Goal: Information Seeking & Learning: Understand process/instructions

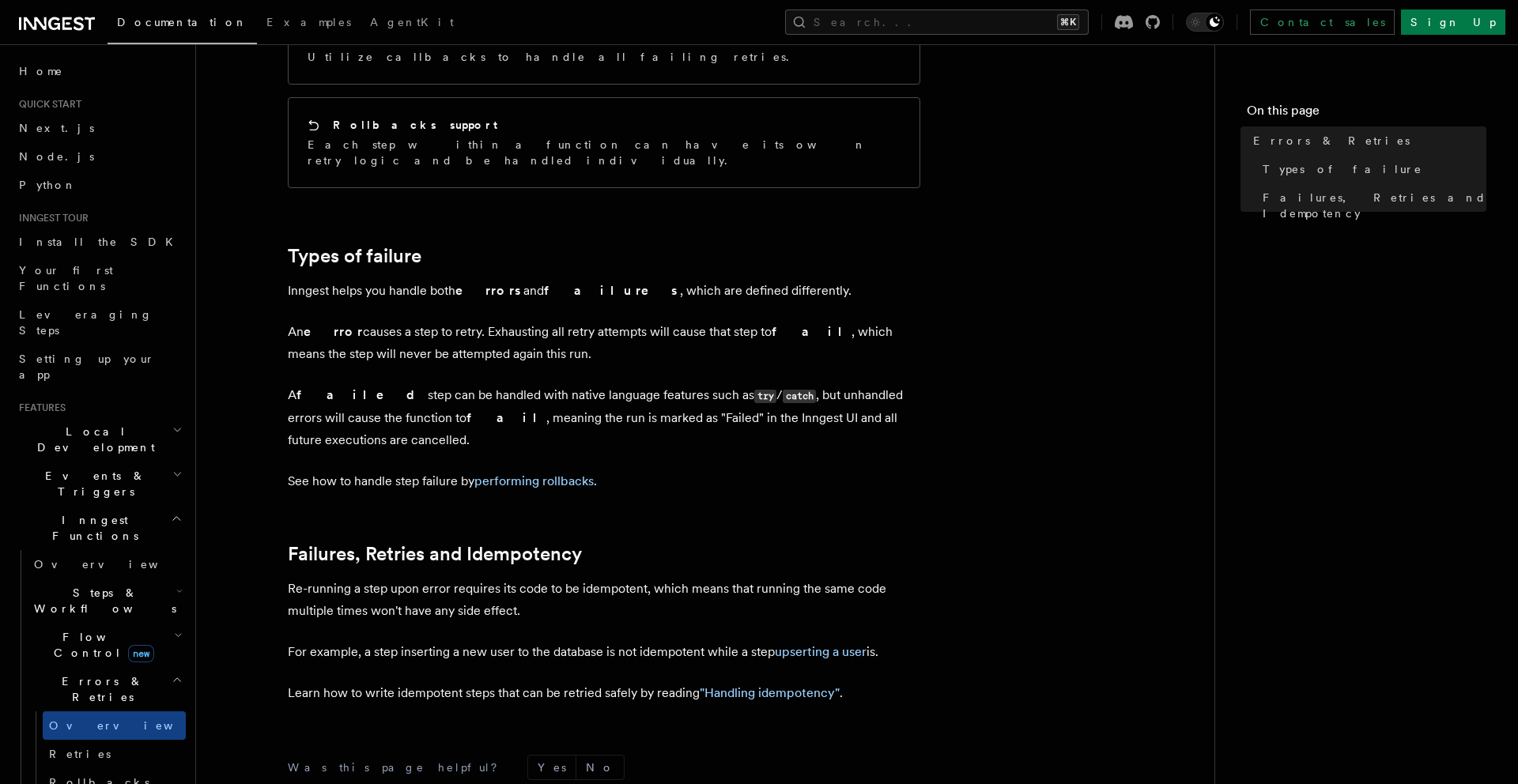
scroll to position [370, 0]
click at [406, 282] on p "Inngest helps you handle both errors and failures , which are defined different…" at bounding box center [604, 293] width 632 height 22
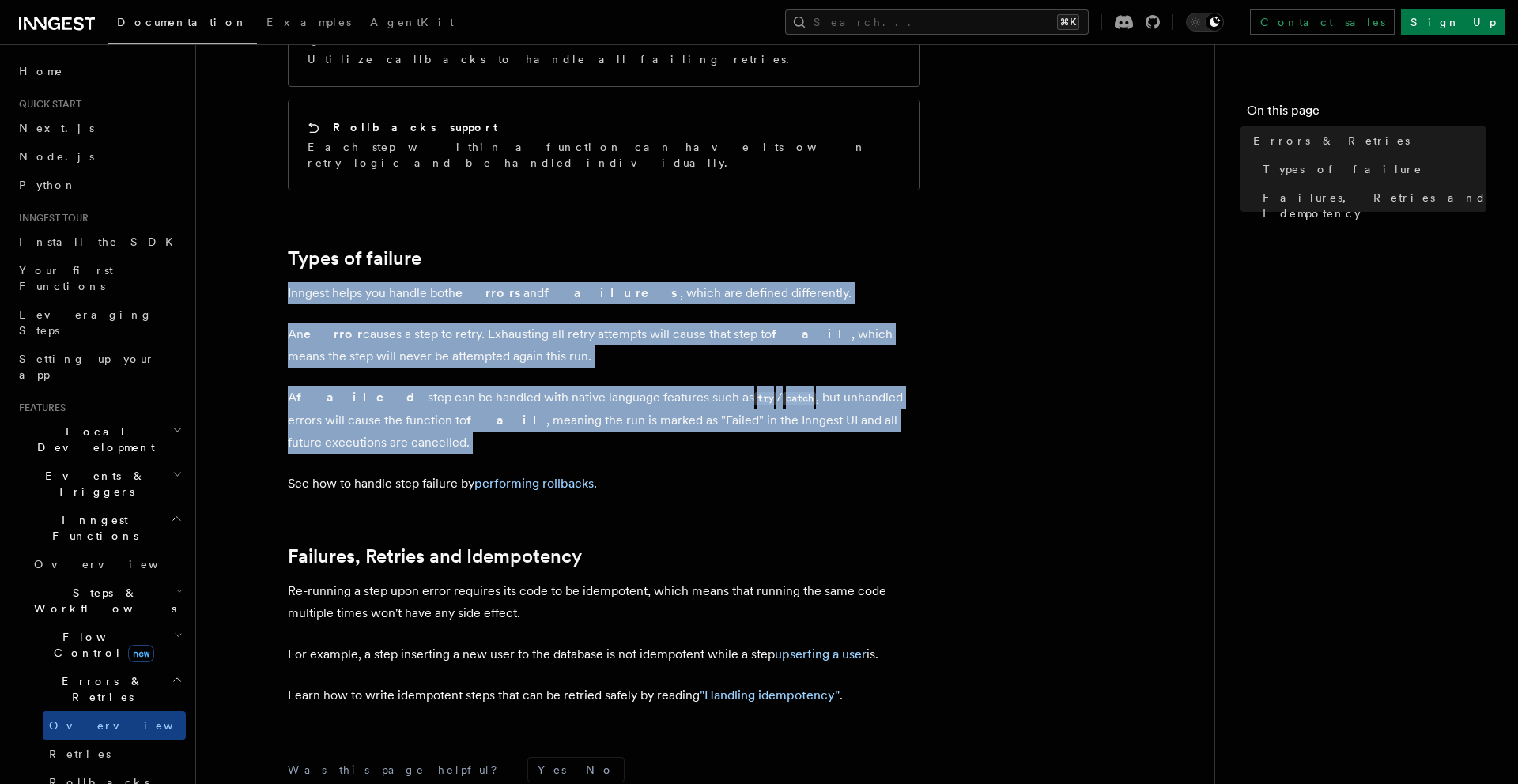
drag, startPoint x: 406, startPoint y: 265, endPoint x: 406, endPoint y: 345, distance: 80.0
click at [406, 345] on article "Features Inngest Functions Errors & Retries Inngest Functions are designed to h…" at bounding box center [706, 359] width 968 height 1321
click at [406, 348] on article "Features Inngest Functions Errors & Retries Inngest Functions are designed to h…" at bounding box center [706, 359] width 968 height 1321
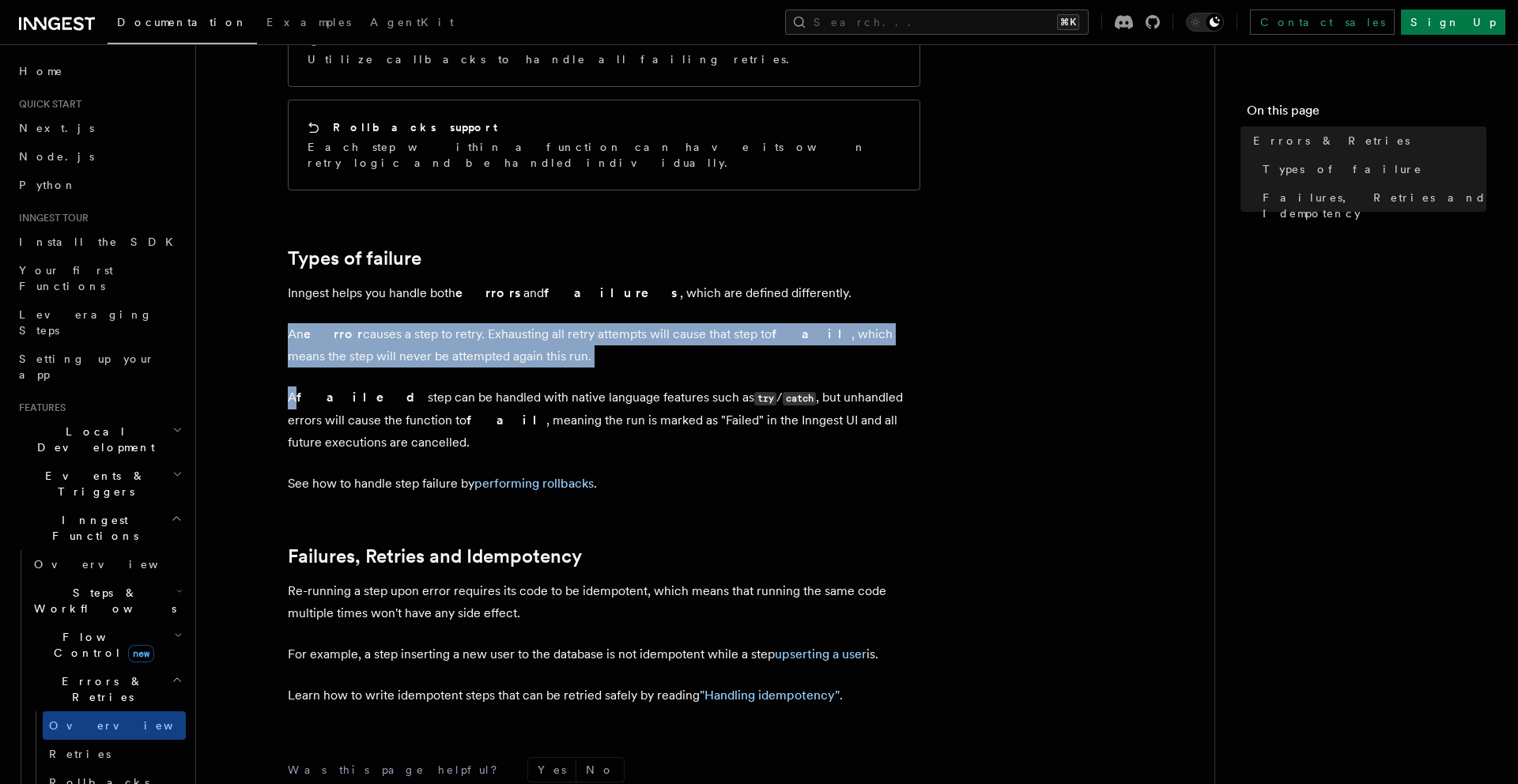
drag, startPoint x: 406, startPoint y: 348, endPoint x: 407, endPoint y: 275, distance: 73.0
click at [407, 278] on article "Features Inngest Functions Errors & Retries Inngest Functions are designed to h…" at bounding box center [706, 359] width 968 height 1321
click at [407, 275] on article "Features Inngest Functions Errors & Retries Inngest Functions are designed to h…" at bounding box center [706, 359] width 968 height 1321
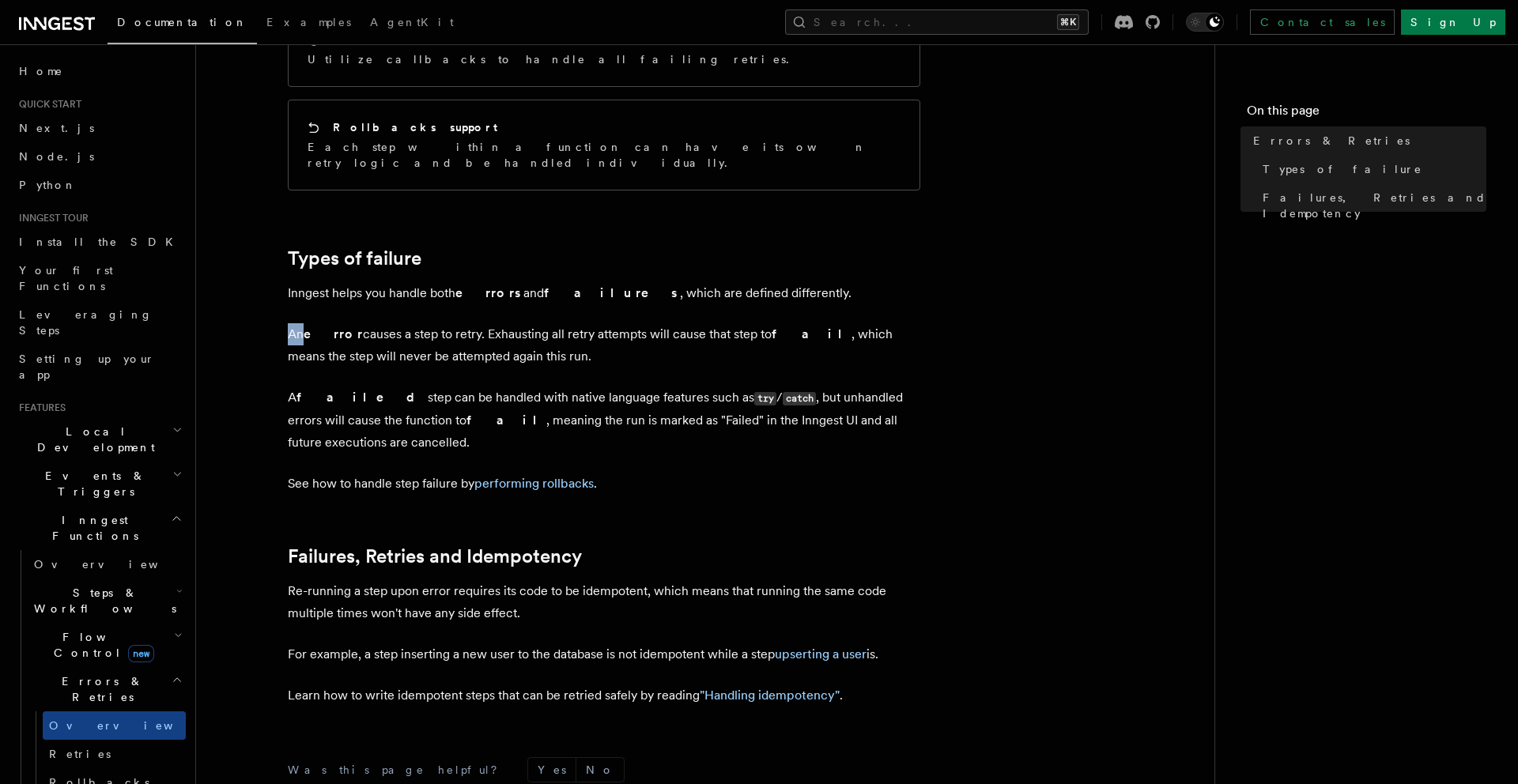
click at [407, 275] on article "Features Inngest Functions Errors & Retries Inngest Functions are designed to h…" at bounding box center [706, 359] width 968 height 1321
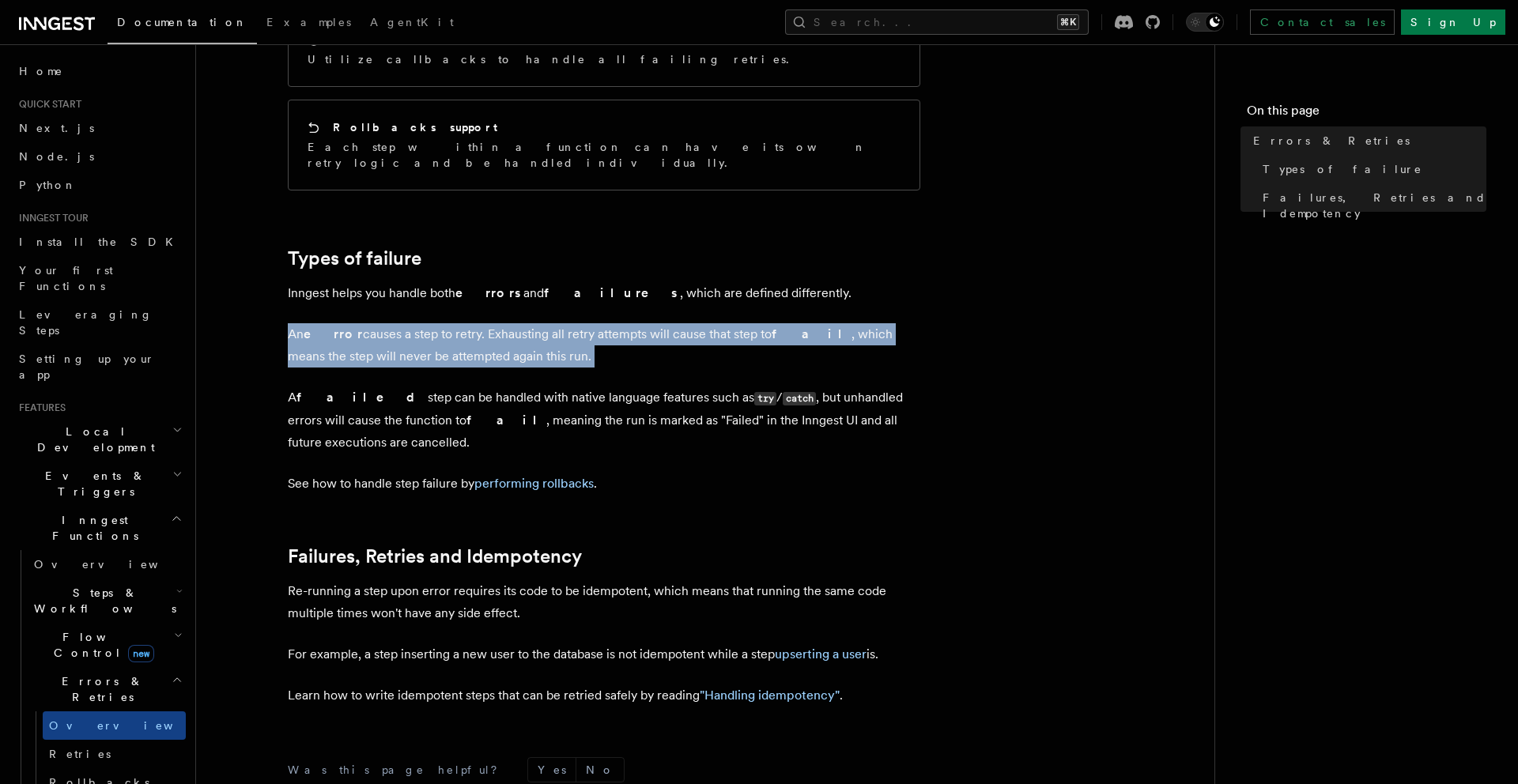
drag, startPoint x: 407, startPoint y: 275, endPoint x: 407, endPoint y: 314, distance: 39.0
click at [407, 314] on article "Features Inngest Functions Errors & Retries Inngest Functions are designed to h…" at bounding box center [706, 359] width 968 height 1321
click at [407, 323] on p "An error causes a step to retry. Exhausting all retry attempts will cause that …" at bounding box center [604, 345] width 632 height 44
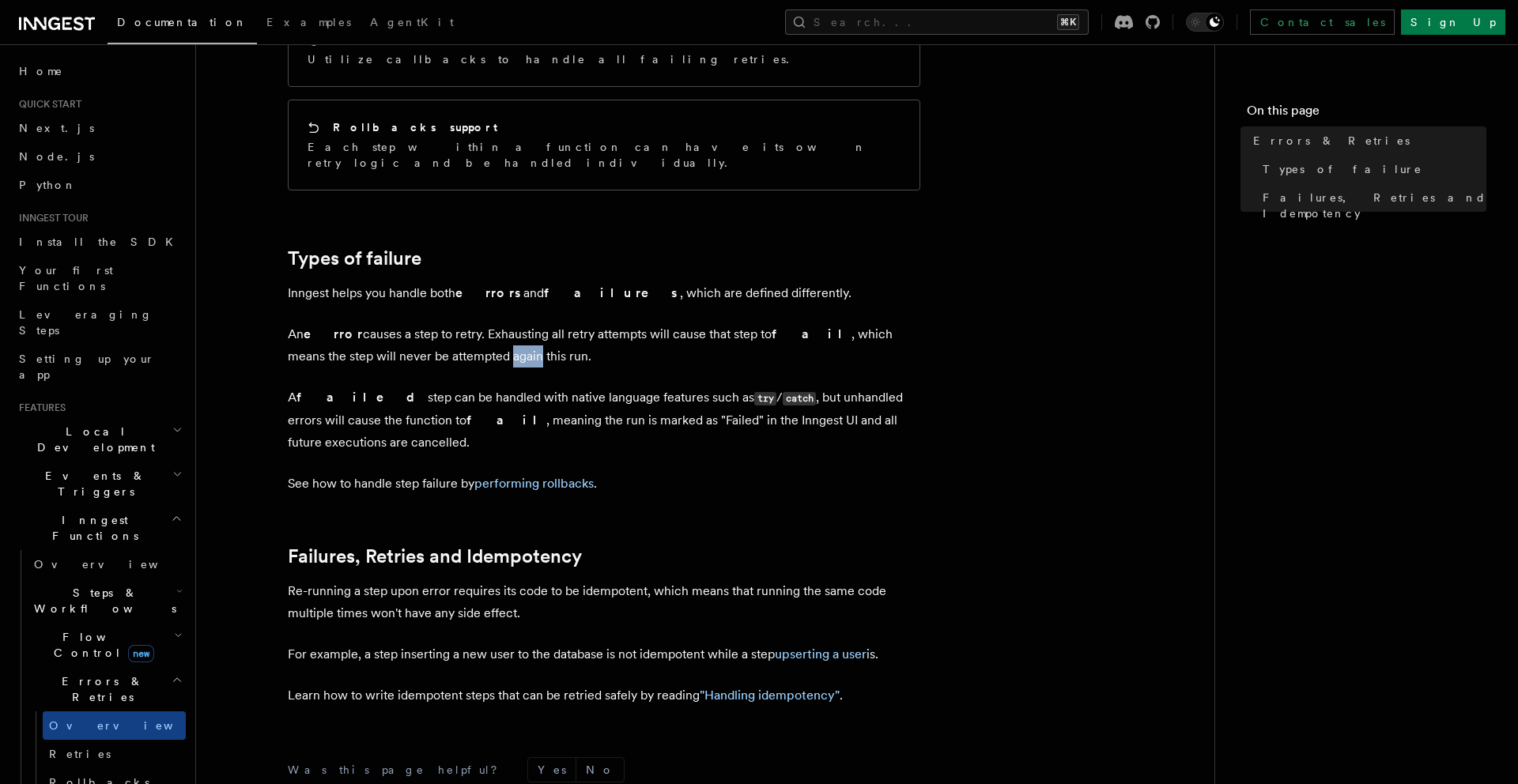
click at [407, 323] on p "An error causes a step to retry. Exhausting all retry attempts will cause that …" at bounding box center [604, 345] width 632 height 44
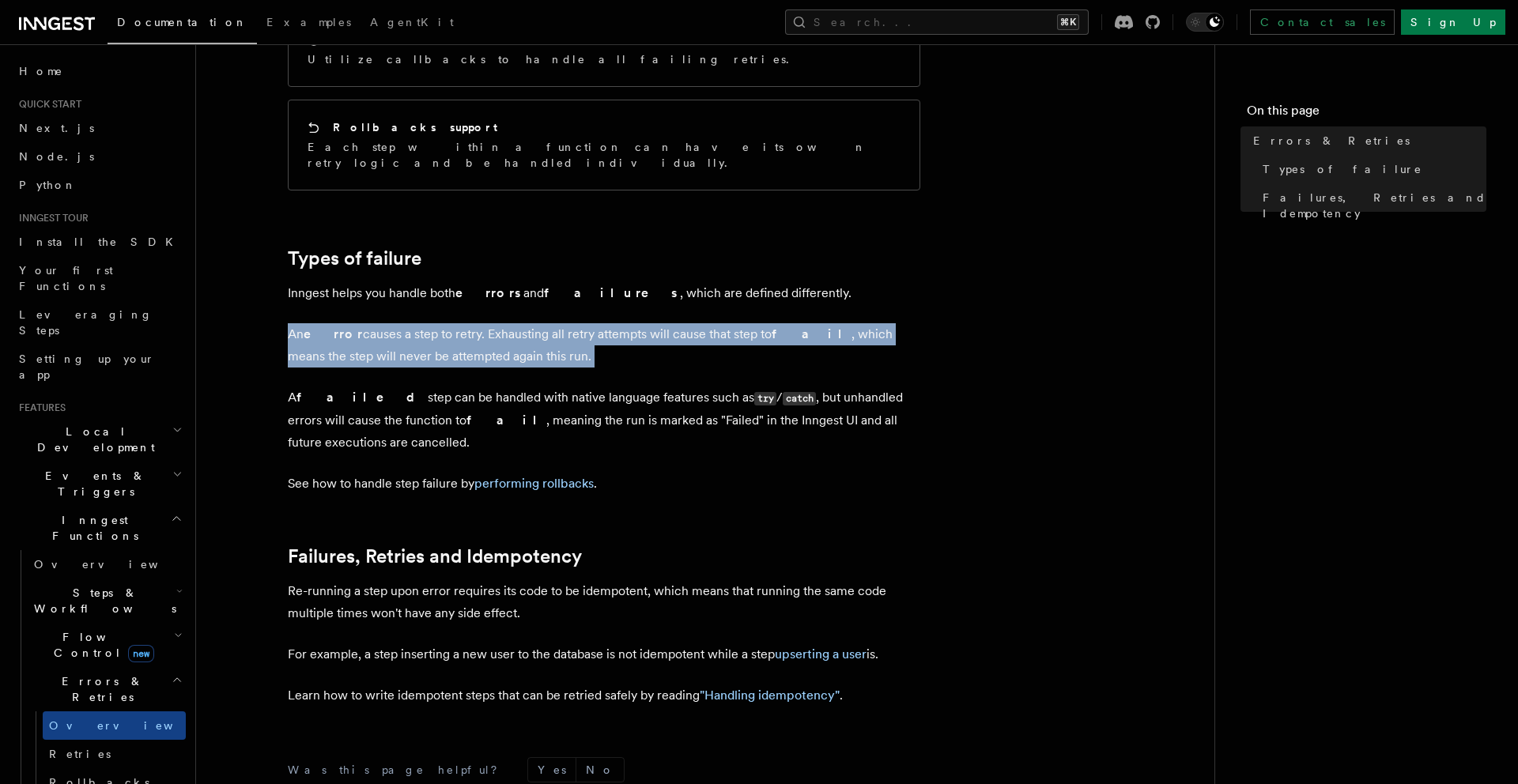
drag, startPoint x: 407, startPoint y: 316, endPoint x: 407, endPoint y: 247, distance: 69.0
click at [407, 248] on article "Features Inngest Functions Errors & Retries Inngest Functions are designed to h…" at bounding box center [706, 359] width 968 height 1321
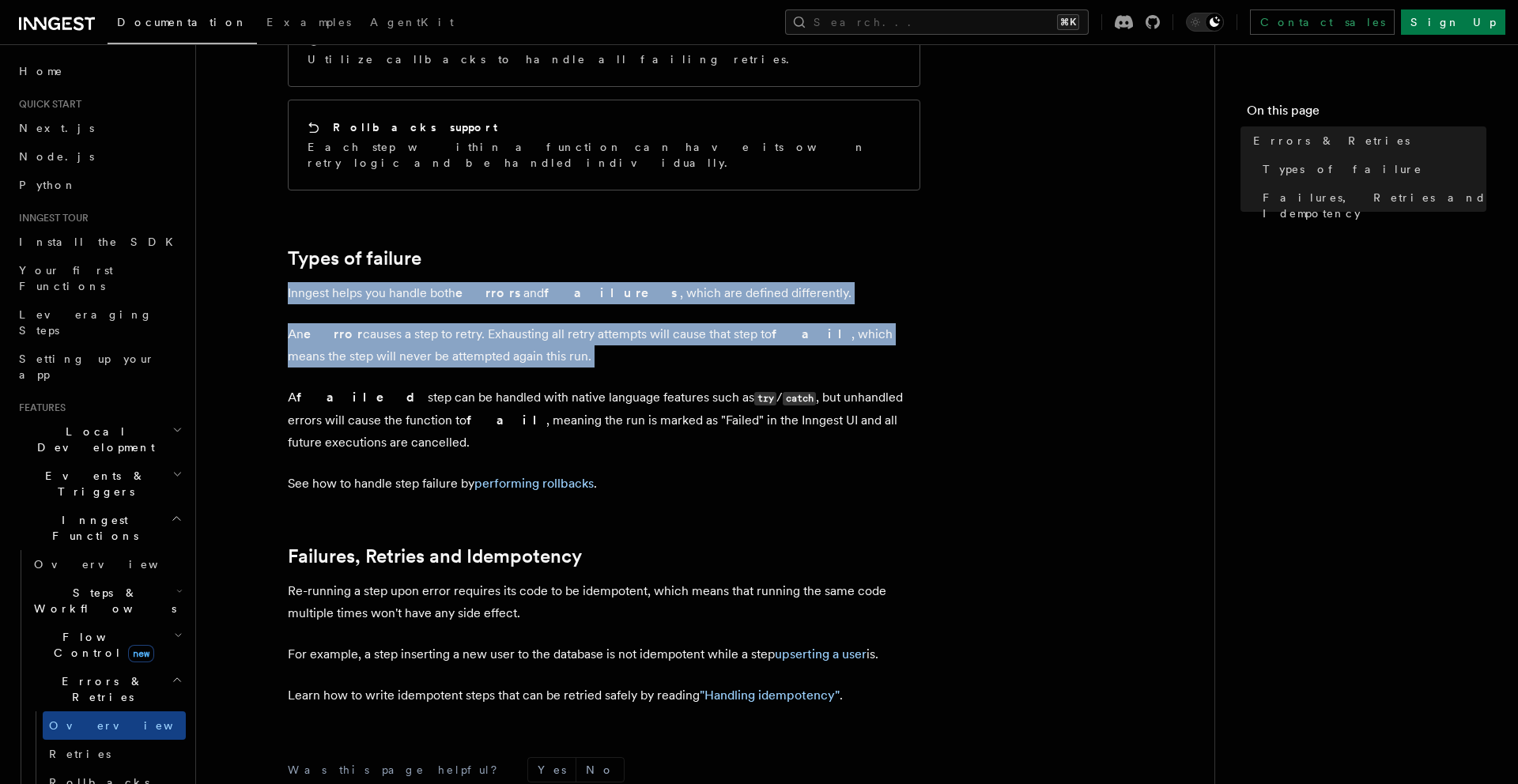
click at [407, 247] on article "Features Inngest Functions Errors & Retries Inngest Functions are designed to h…" at bounding box center [706, 359] width 968 height 1321
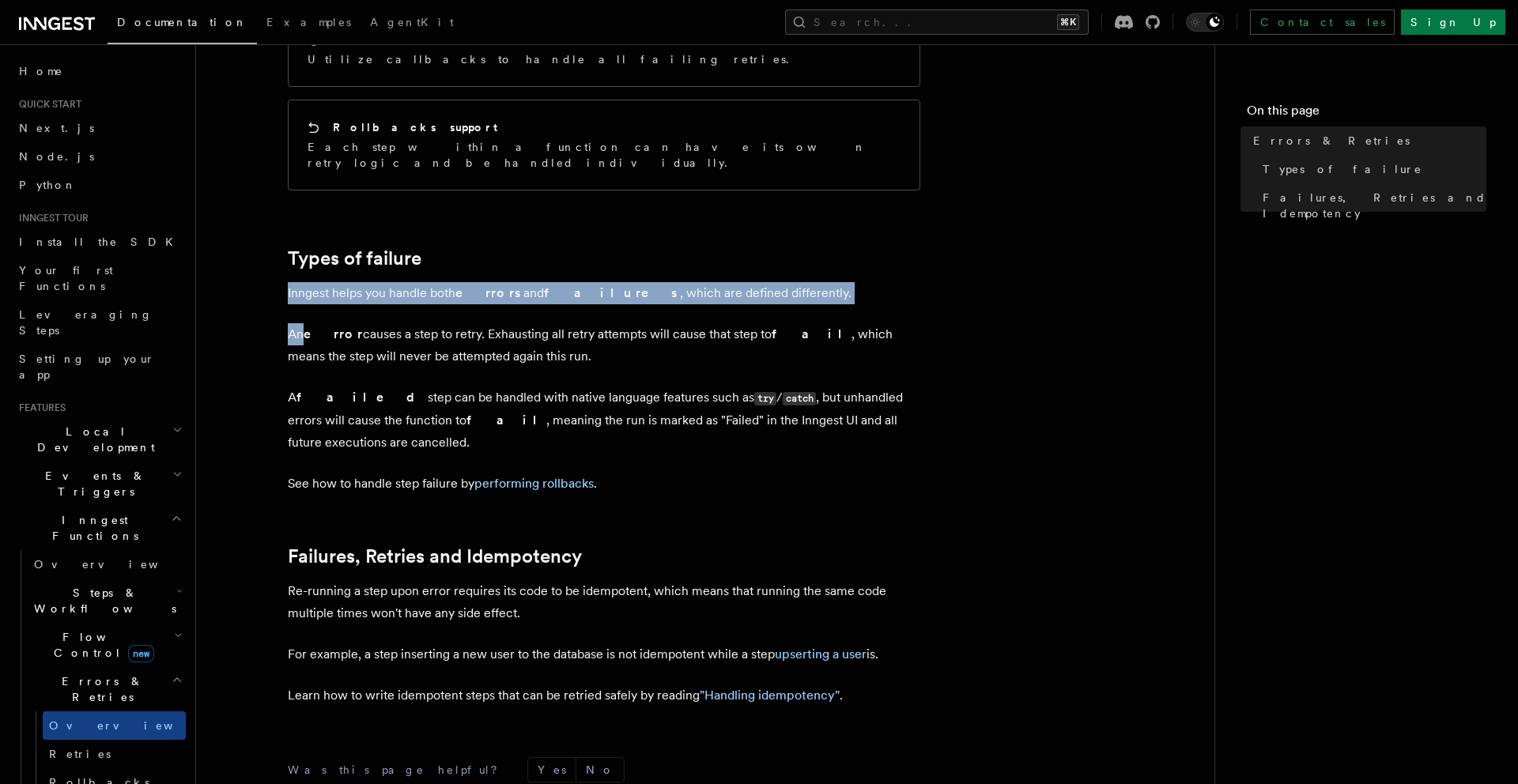
drag, startPoint x: 407, startPoint y: 247, endPoint x: 407, endPoint y: 310, distance: 63.0
click at [407, 308] on article "Features Inngest Functions Errors & Retries Inngest Functions are designed to h…" at bounding box center [706, 359] width 968 height 1321
click at [407, 323] on p "An error causes a step to retry. Exhausting all retry attempts will cause that …" at bounding box center [604, 345] width 632 height 44
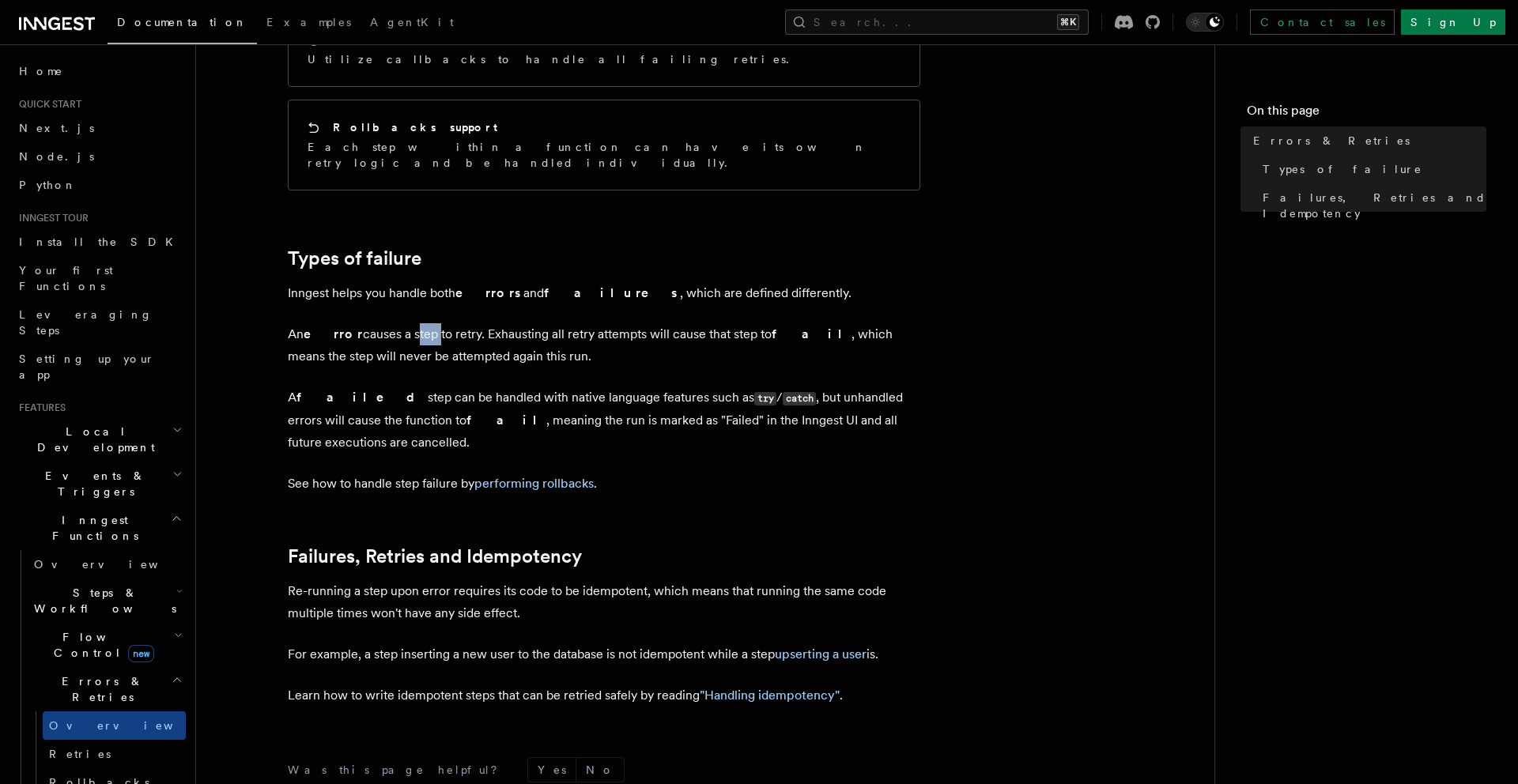
click at [407, 323] on p "An error causes a step to retry. Exhausting all retry attempts will cause that …" at bounding box center [604, 345] width 632 height 44
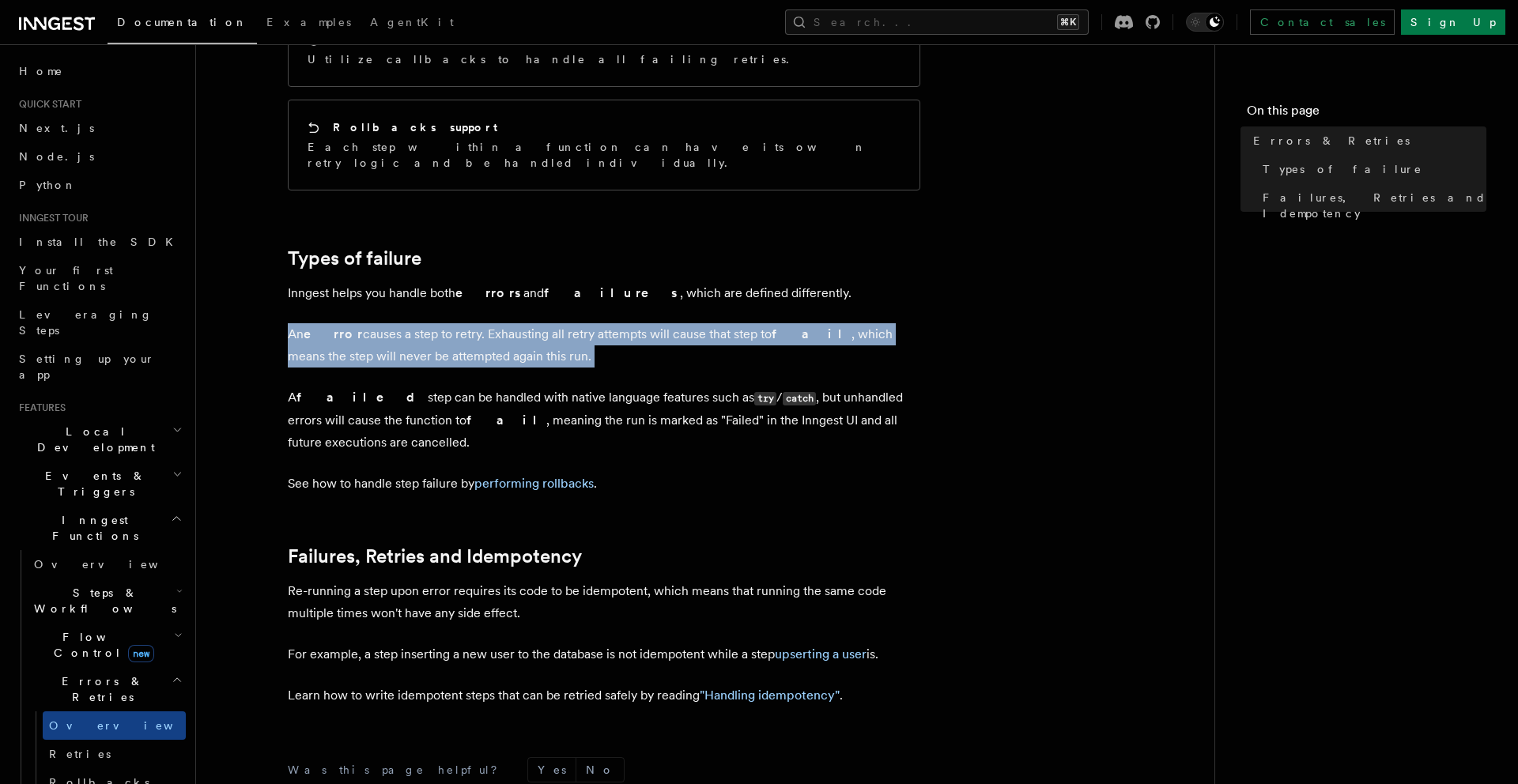
drag, startPoint x: 407, startPoint y: 310, endPoint x: 411, endPoint y: 327, distance: 17.5
click at [410, 325] on p "An error causes a step to retry. Exhausting all retry attempts will cause that …" at bounding box center [604, 345] width 632 height 44
click at [501, 323] on p "An error causes a step to retry. Exhausting all retry attempts will cause that …" at bounding box center [604, 345] width 632 height 44
drag, startPoint x: 501, startPoint y: 308, endPoint x: 501, endPoint y: 331, distance: 23.0
click at [501, 330] on p "An error causes a step to retry. Exhausting all retry attempts will cause that …" at bounding box center [604, 345] width 632 height 44
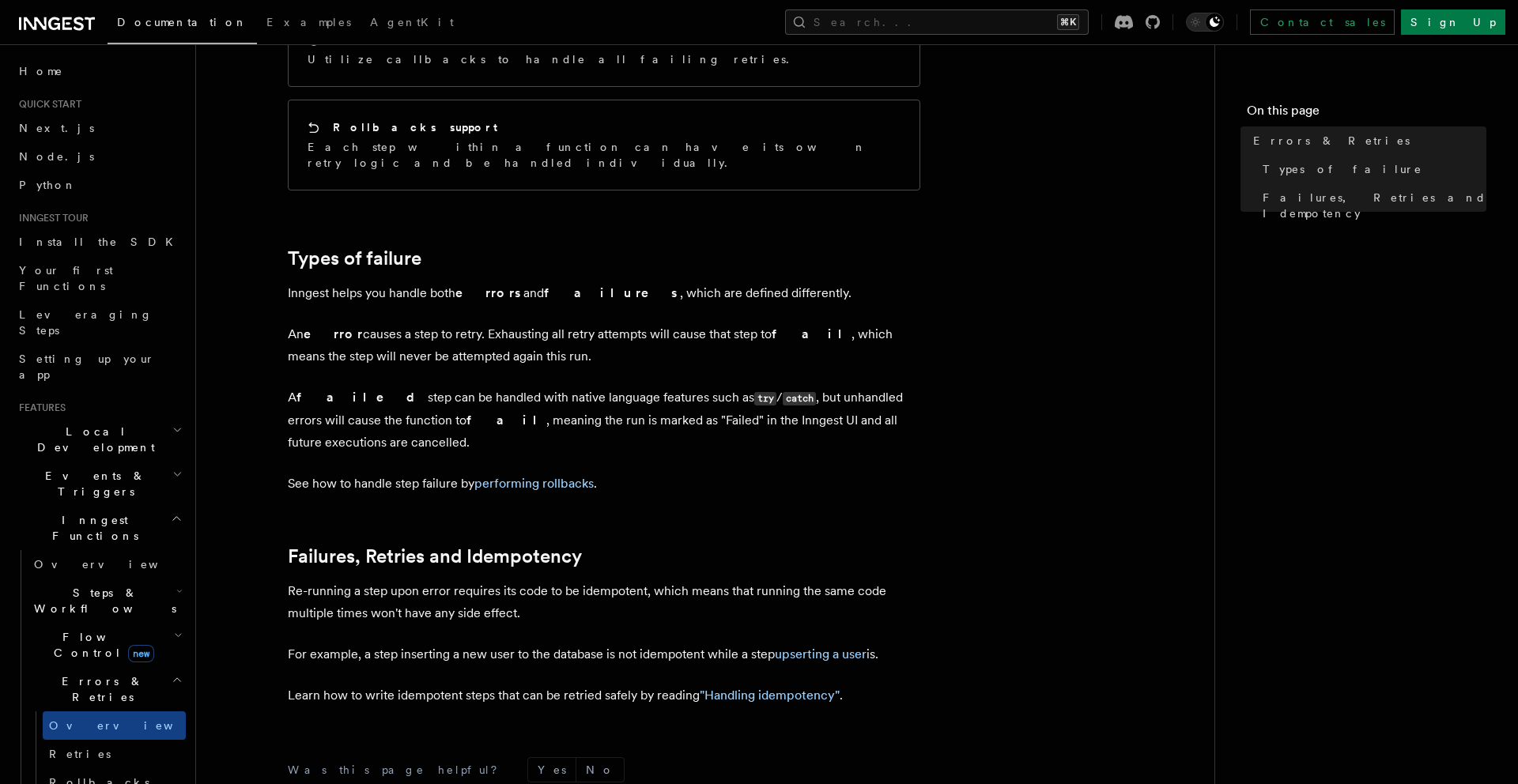
click at [747, 290] on article "Features Inngest Functions Errors & Retries Inngest Functions are designed to h…" at bounding box center [706, 359] width 968 height 1321
click at [805, 323] on p "An error causes a step to retry. Exhausting all retry attempts will cause that …" at bounding box center [604, 345] width 632 height 44
drag, startPoint x: 805, startPoint y: 307, endPoint x: 571, endPoint y: 321, distance: 234.4
click at [572, 323] on p "An error causes a step to retry. Exhausting all retry attempts will cause that …" at bounding box center [604, 345] width 632 height 44
click at [571, 323] on p "An error causes a step to retry. Exhausting all retry attempts will cause that …" at bounding box center [604, 345] width 632 height 44
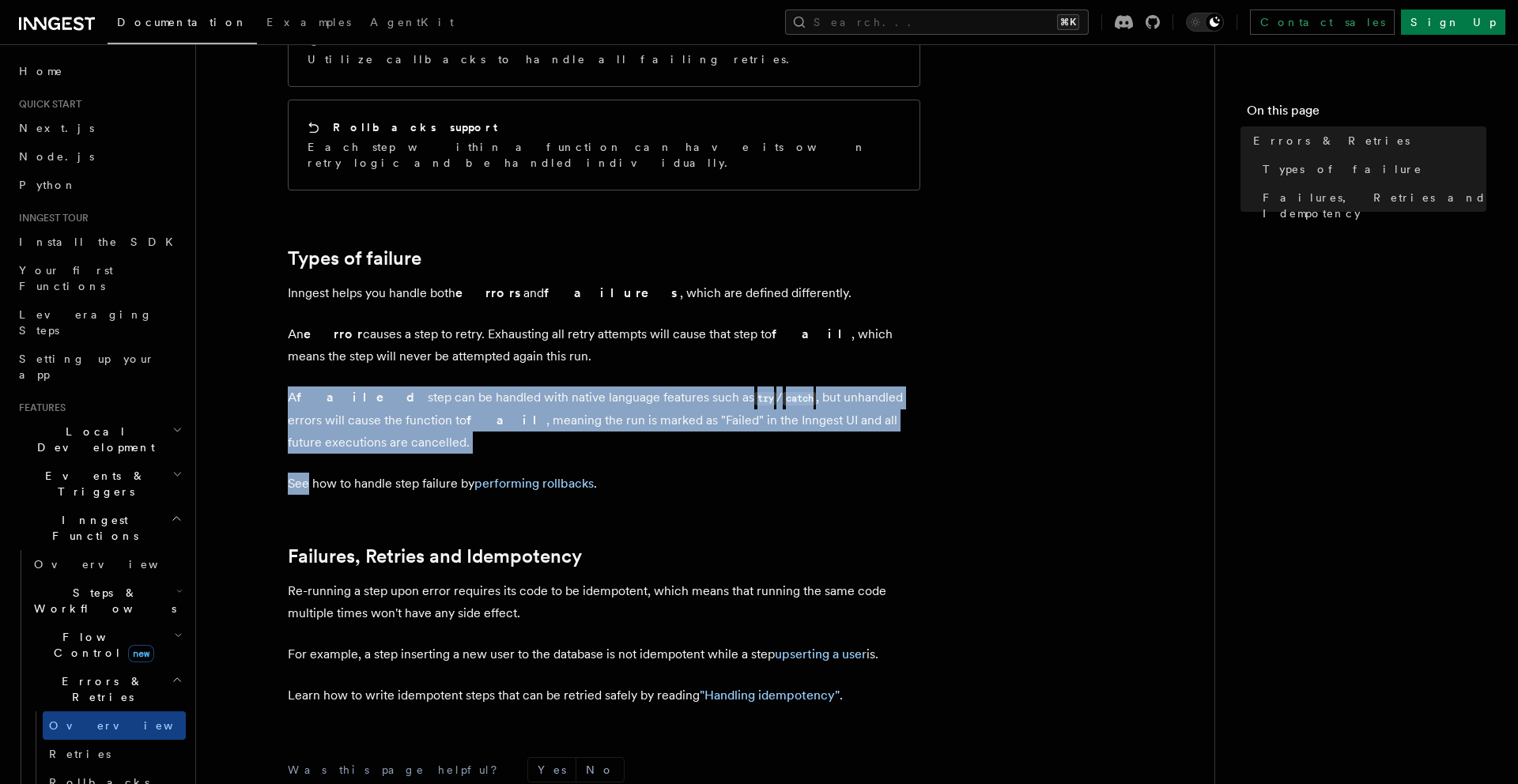
drag, startPoint x: 571, startPoint y: 321, endPoint x: 571, endPoint y: 432, distance: 111.0
click at [571, 430] on article "Features Inngest Functions Errors & Retries Inngest Functions are designed to h…" at bounding box center [706, 359] width 968 height 1321
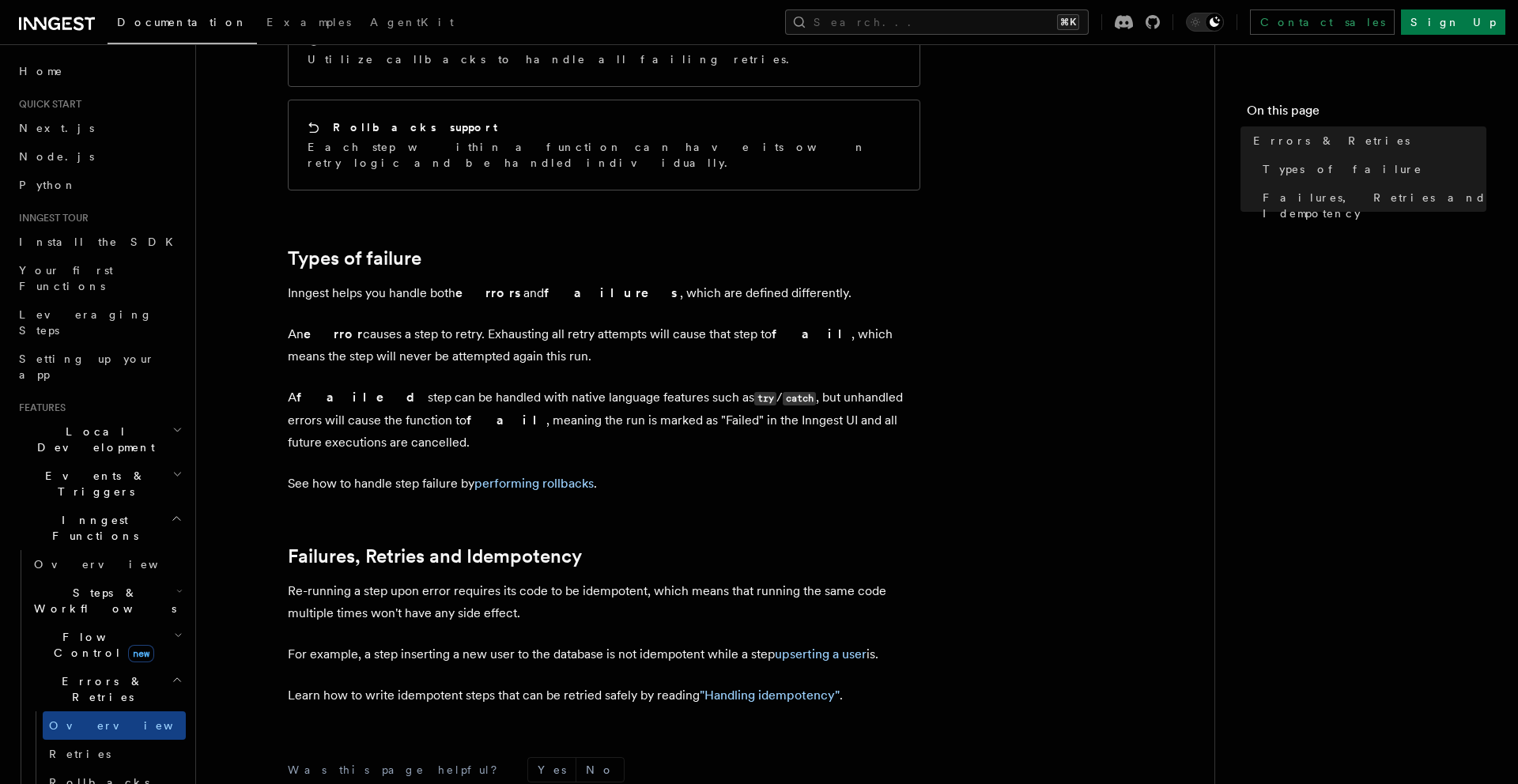
click at [517, 403] on p "A failed step can be handled with native language features such as try / catch …" at bounding box center [604, 420] width 632 height 67
click at [454, 387] on p "A failed step can be handled with native language features such as try / catch …" at bounding box center [604, 420] width 632 height 67
drag, startPoint x: 455, startPoint y: 369, endPoint x: 717, endPoint y: 369, distance: 262.0
click at [715, 387] on p "A failed step can be handled with native language features such as try / catch …" at bounding box center [604, 420] width 632 height 67
click at [783, 392] on code "catch" at bounding box center [799, 399] width 33 height 13
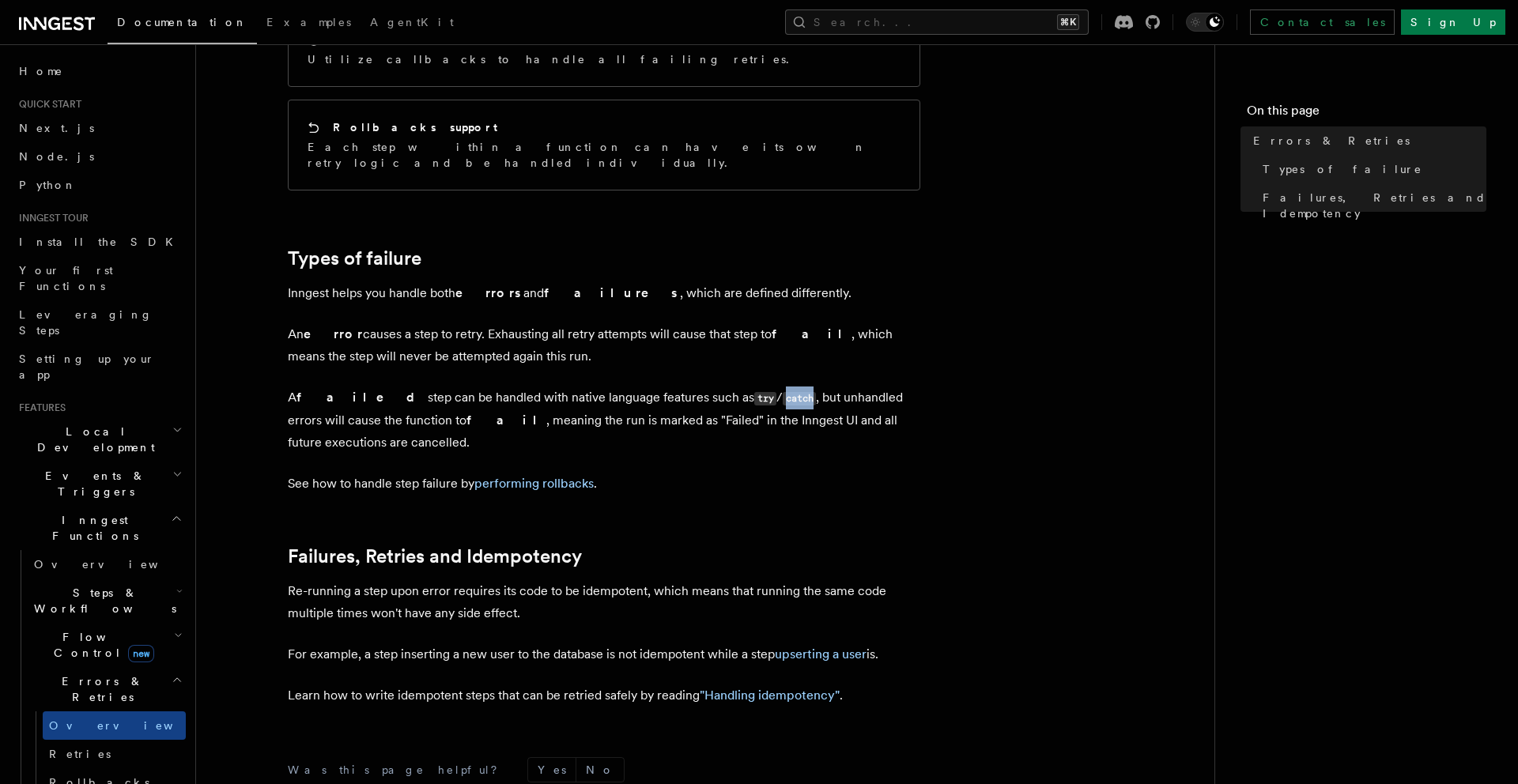
click at [783, 392] on code "catch" at bounding box center [799, 399] width 33 height 13
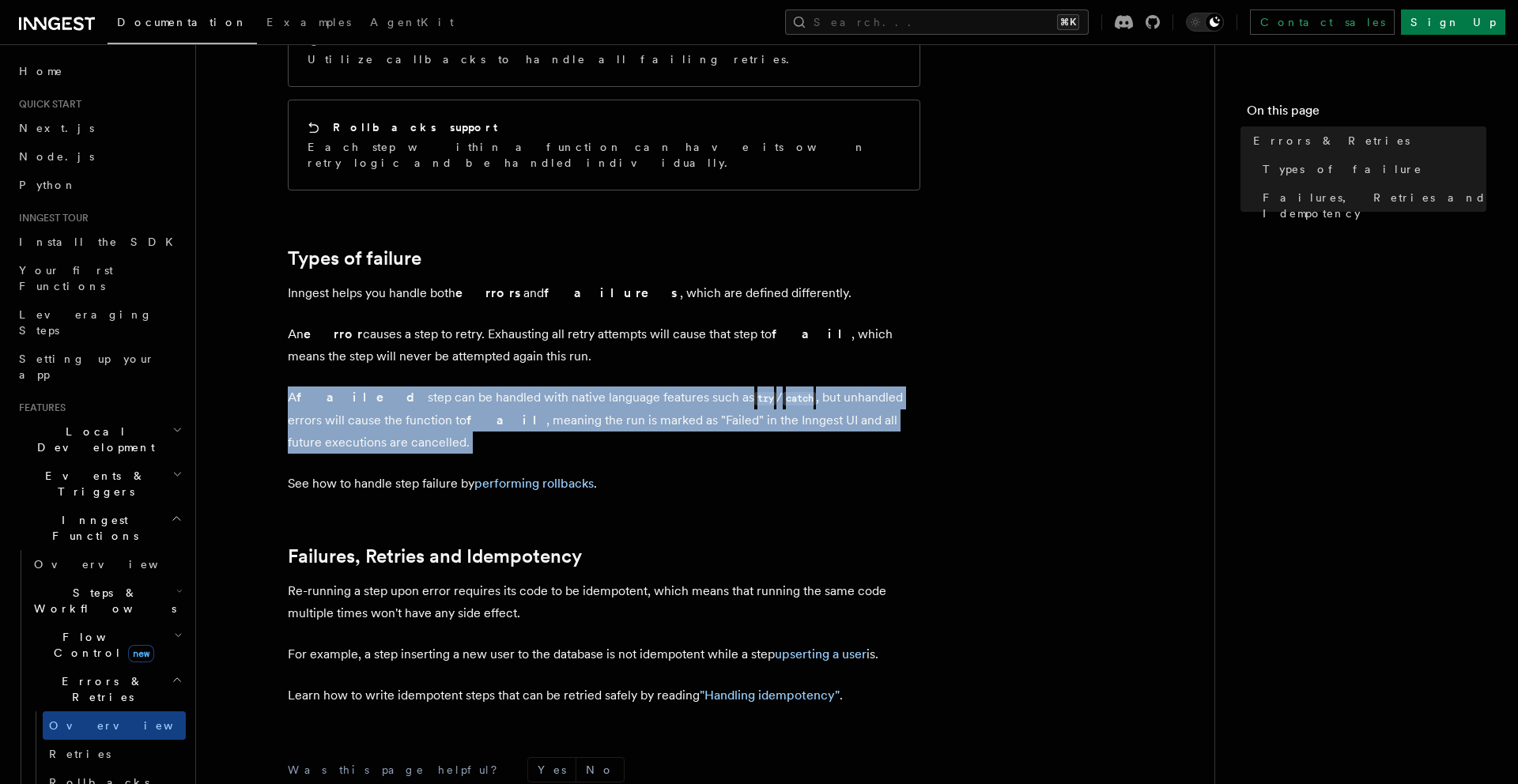
drag, startPoint x: 717, startPoint y: 369, endPoint x: 719, endPoint y: 414, distance: 45.0
click at [719, 414] on p "A failed step can be handled with native language features such as try / catch …" at bounding box center [604, 420] width 632 height 67
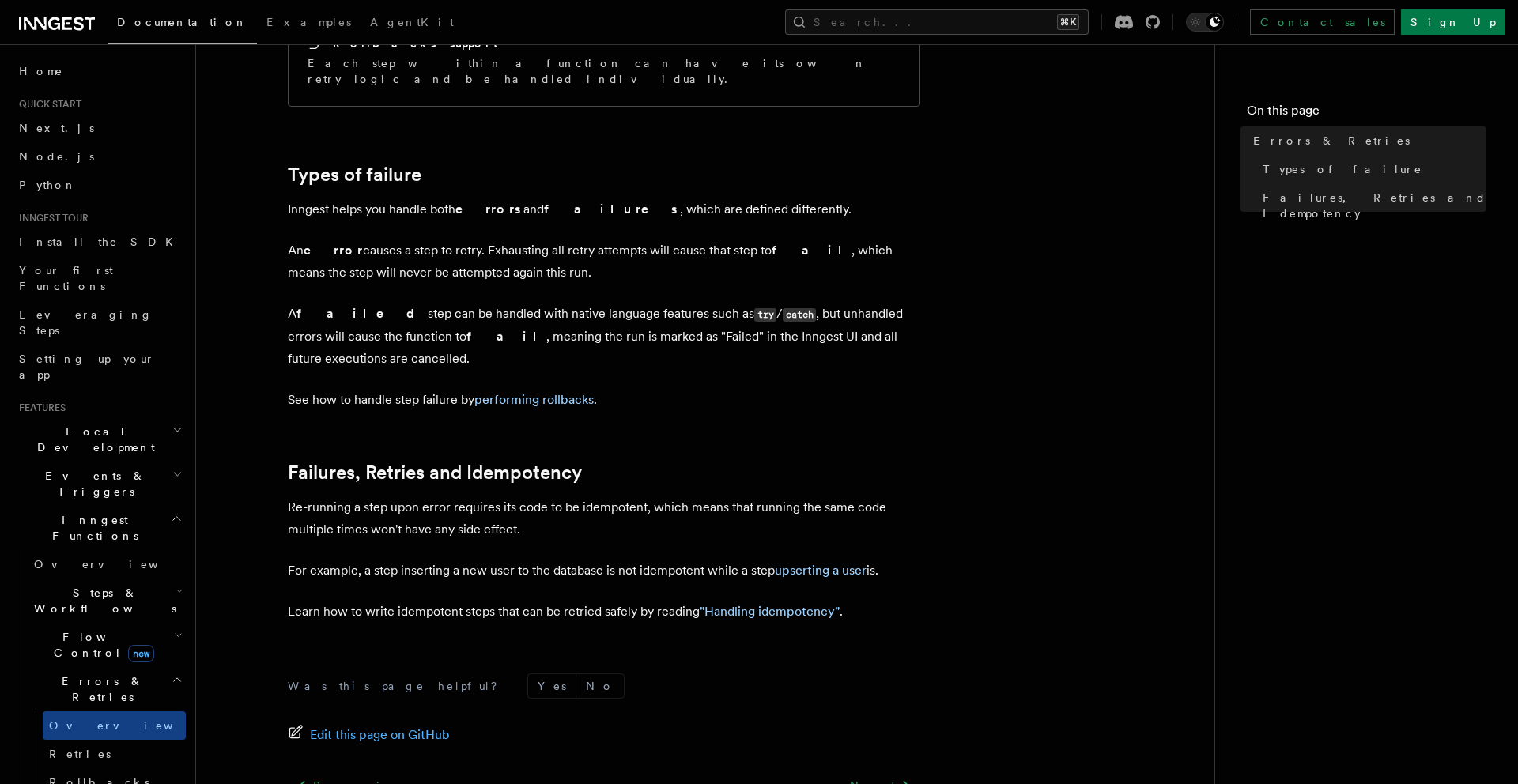
scroll to position [455, 0]
click at [719, 414] on article "Features Inngest Functions Errors & Retries Inngest Functions are designed to h…" at bounding box center [706, 274] width 968 height 1321
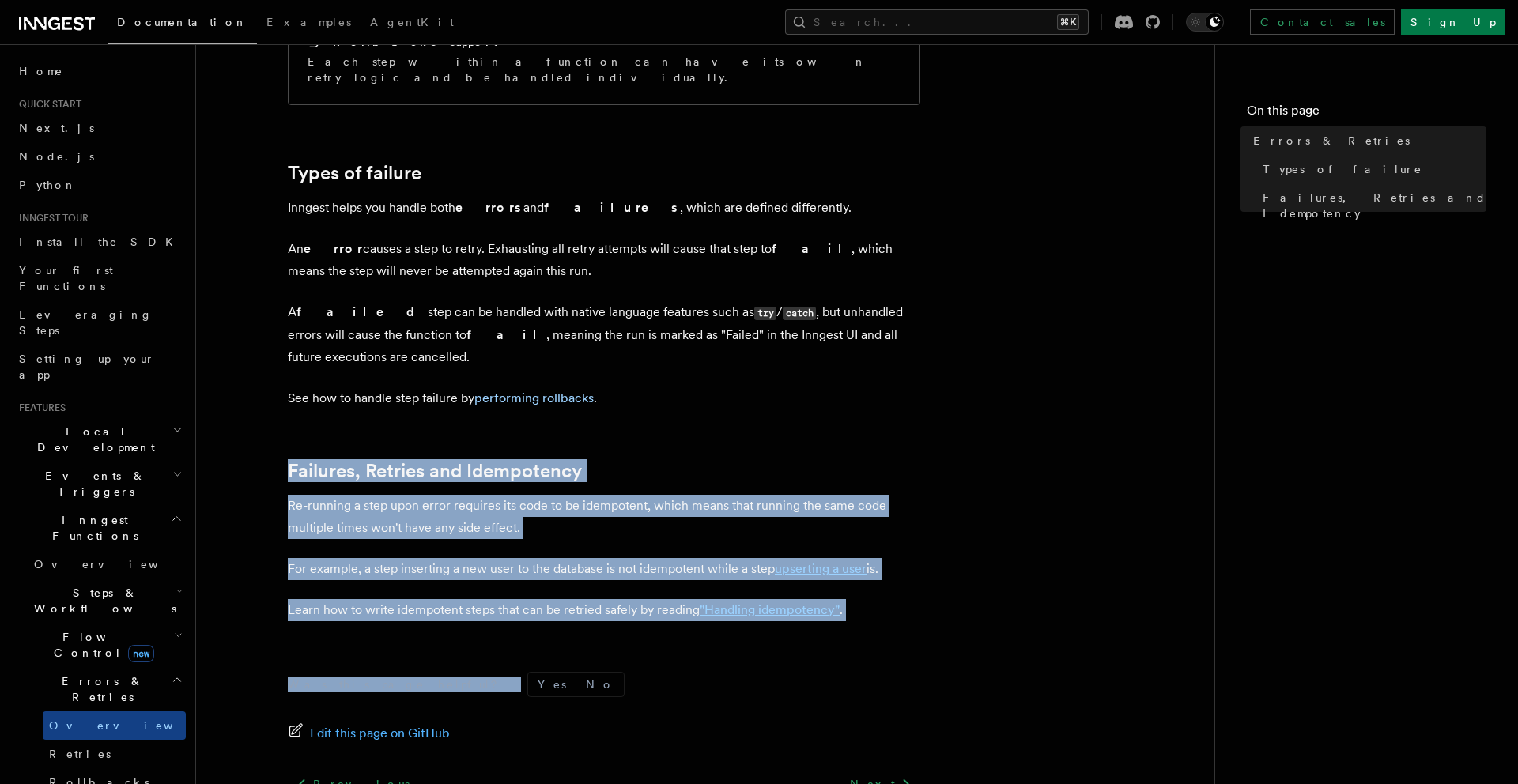
drag, startPoint x: 719, startPoint y: 414, endPoint x: 731, endPoint y: 641, distance: 227.3
click at [731, 639] on article "Features Inngest Functions Errors & Retries Inngest Functions are designed to h…" at bounding box center [706, 274] width 968 height 1321
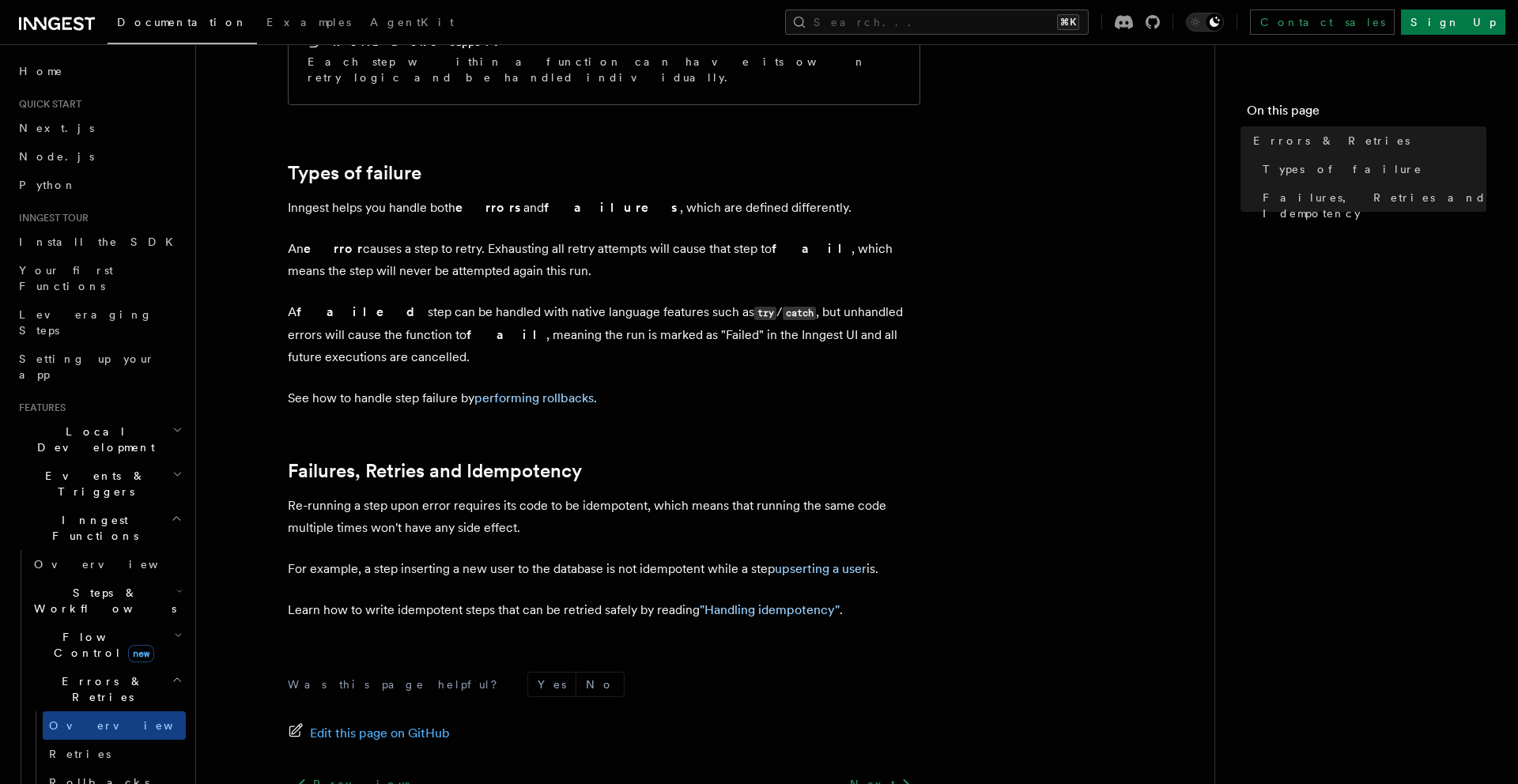
click at [731, 672] on form "Was this page helpful? Yes No" at bounding box center [604, 684] width 632 height 25
click at [548, 407] on article "Features Inngest Functions Errors & Retries Inngest Functions are designed to h…" at bounding box center [706, 274] width 968 height 1321
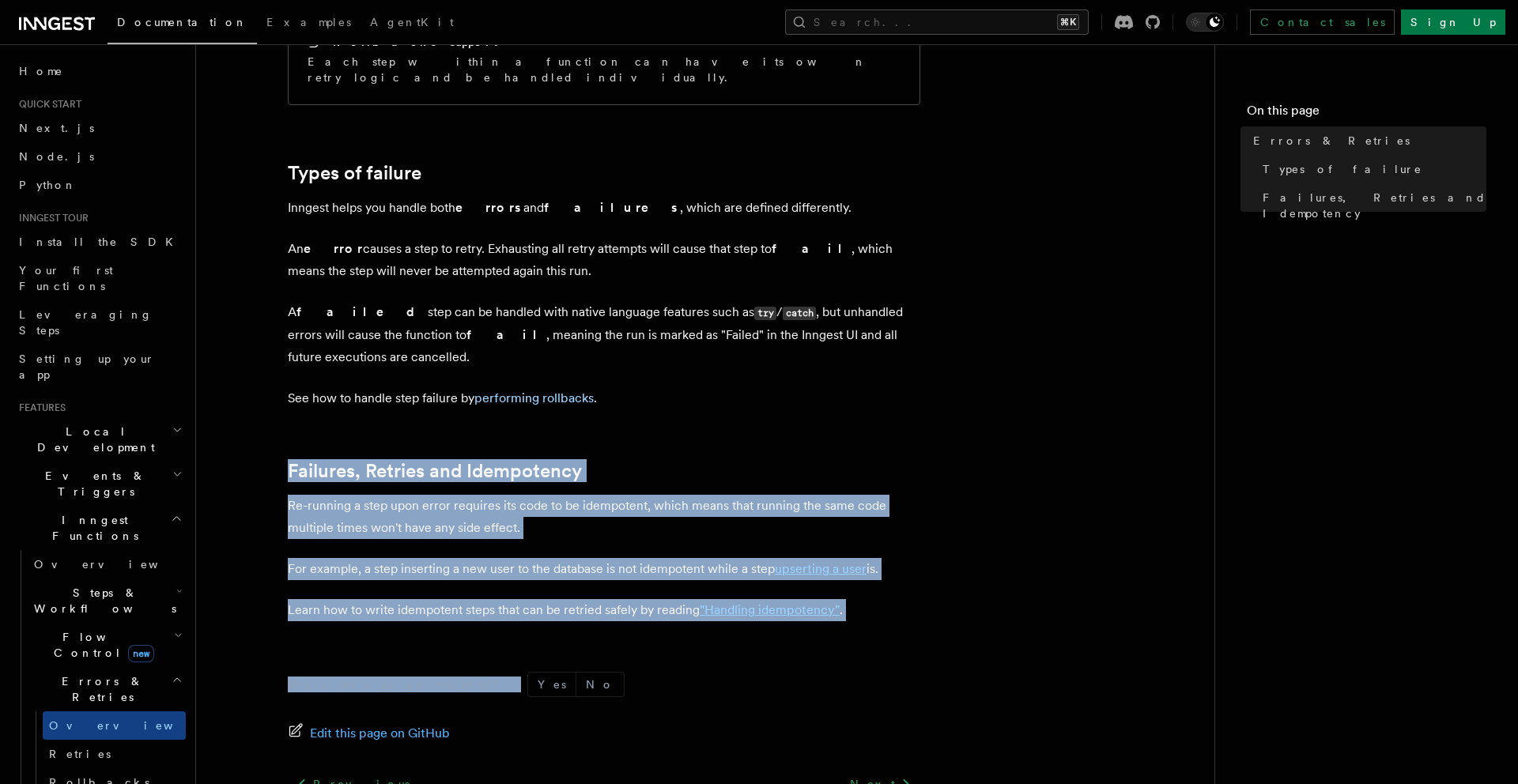
drag, startPoint x: 548, startPoint y: 407, endPoint x: 552, endPoint y: 630, distance: 223.0
click at [552, 629] on article "Features Inngest Functions Errors & Retries Inngest Functions are designed to h…" at bounding box center [706, 274] width 968 height 1321
click at [552, 640] on div "Was this page helpful? Yes No Edit this page on GitHub Previous Priority Next R…" at bounding box center [604, 788] width 632 height 295
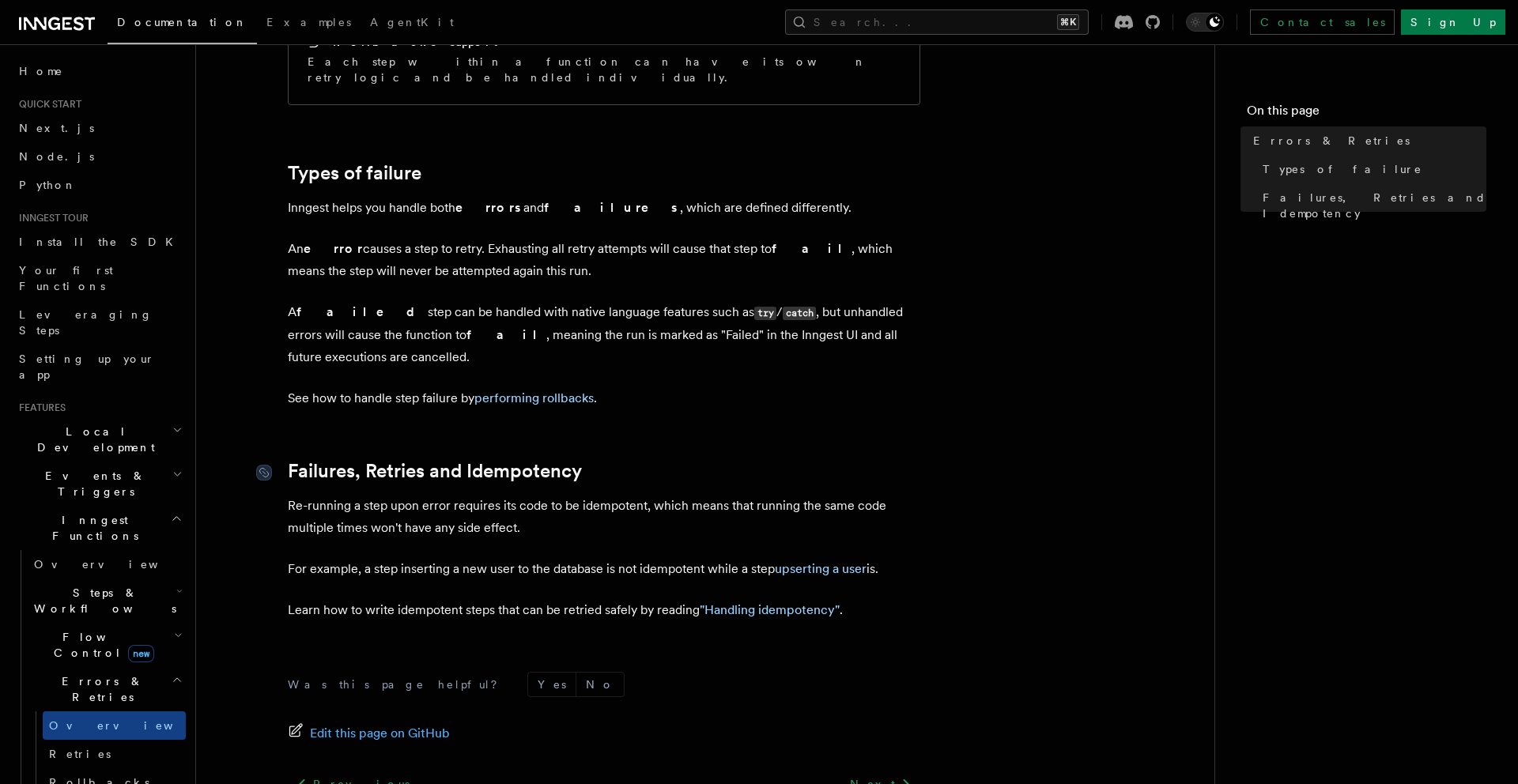
click at [525, 460] on link "Failures, Retries and Idempotency" at bounding box center [435, 471] width 295 height 22
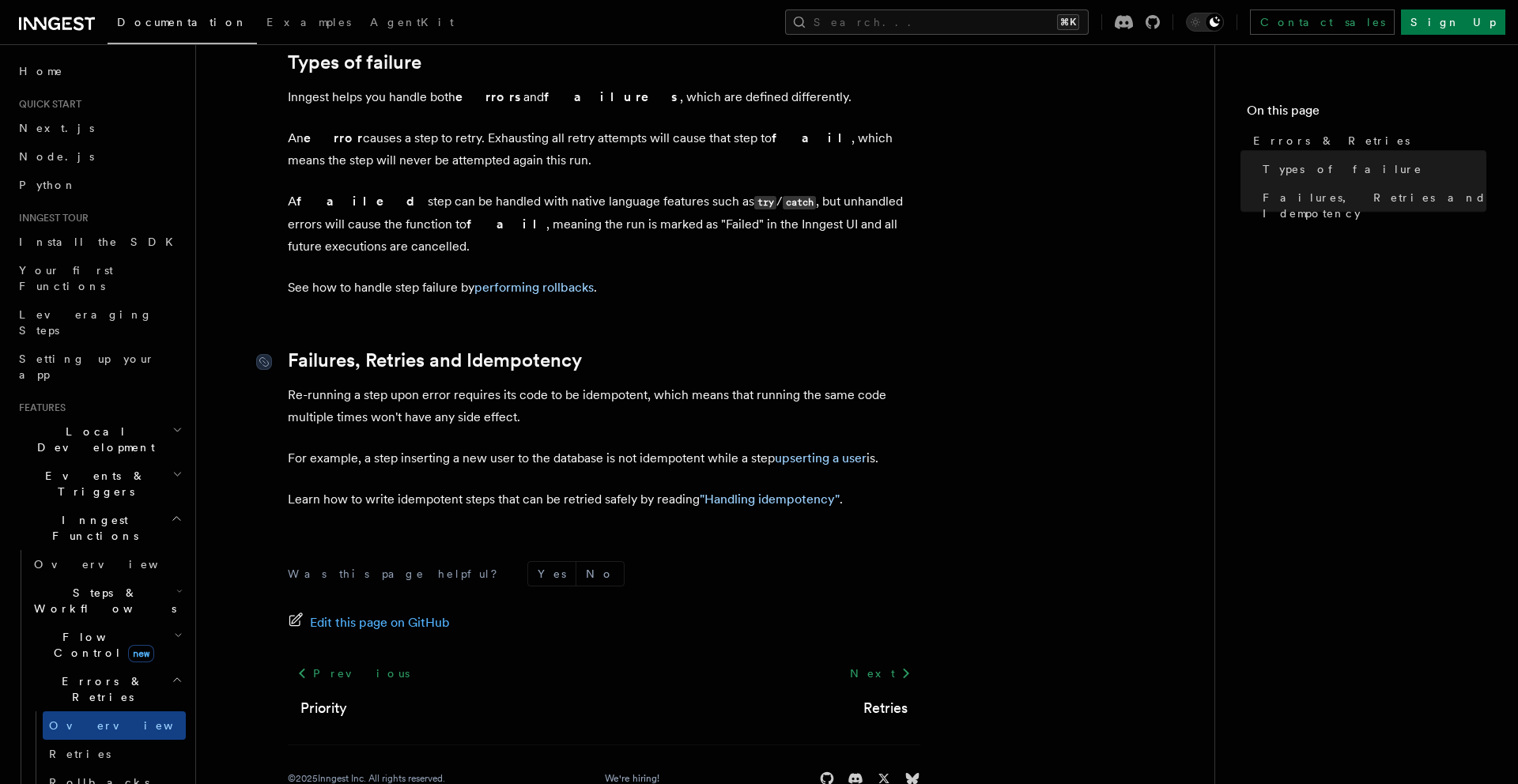
scroll to position [575, 0]
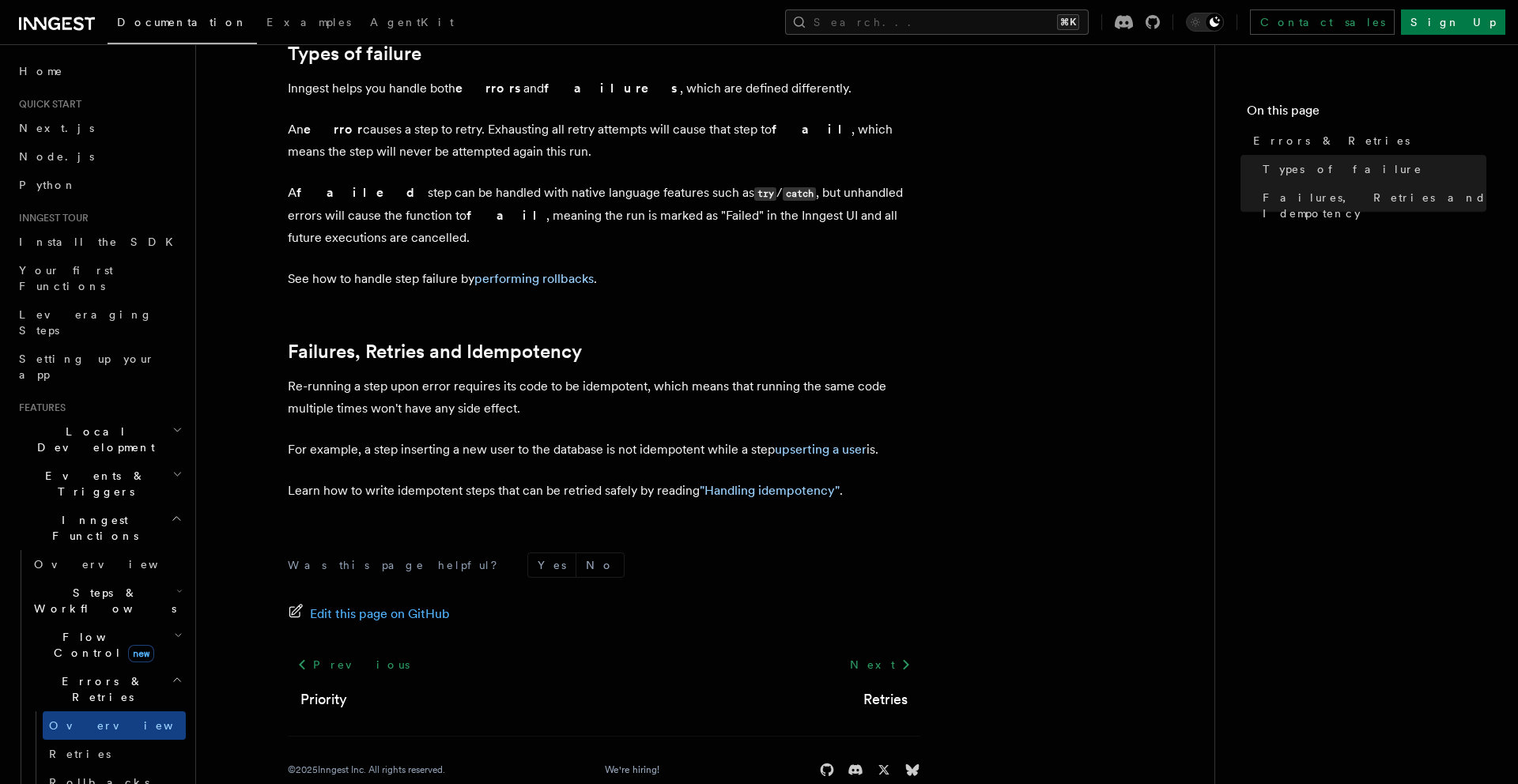
click at [534, 521] on div "Was this page helpful? Yes No Edit this page on GitHub Previous Priority Next R…" at bounding box center [604, 668] width 632 height 295
